Goal: Transaction & Acquisition: Subscribe to service/newsletter

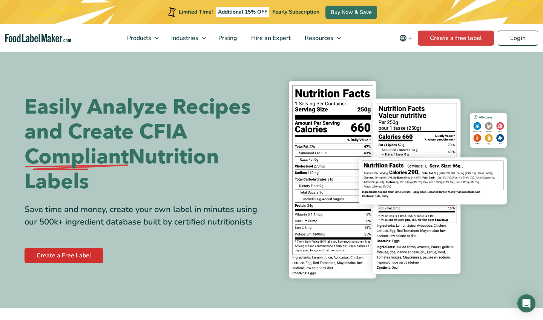
click at [64, 257] on link "Create a Free Label" at bounding box center [64, 255] width 79 height 15
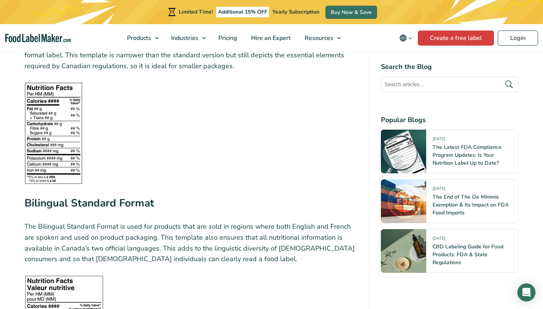
scroll to position [1236, 0]
click at [449, 34] on link "Create a free label" at bounding box center [456, 38] width 76 height 15
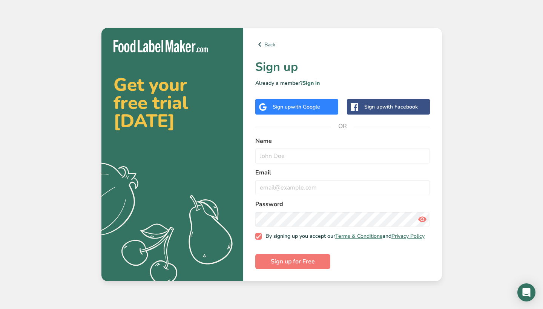
click at [469, 32] on div "Get your free trial [DATE] .a{fill:#f5f3ed;} Back Sign up Already a member? Sig…" at bounding box center [271, 154] width 543 height 309
